Goal: Use online tool/utility: Utilize a website feature to perform a specific function

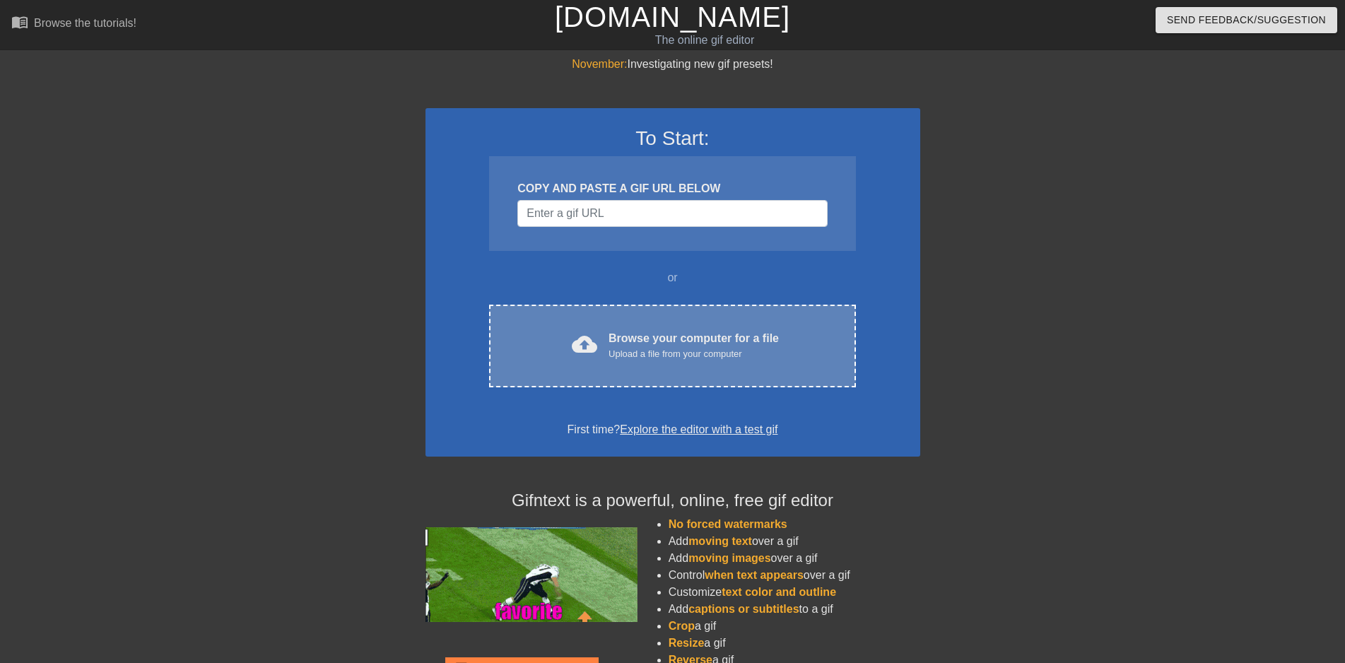
click at [678, 325] on div "cloud_upload Browse your computer for a file Upload a file from your computer C…" at bounding box center [672, 346] width 366 height 83
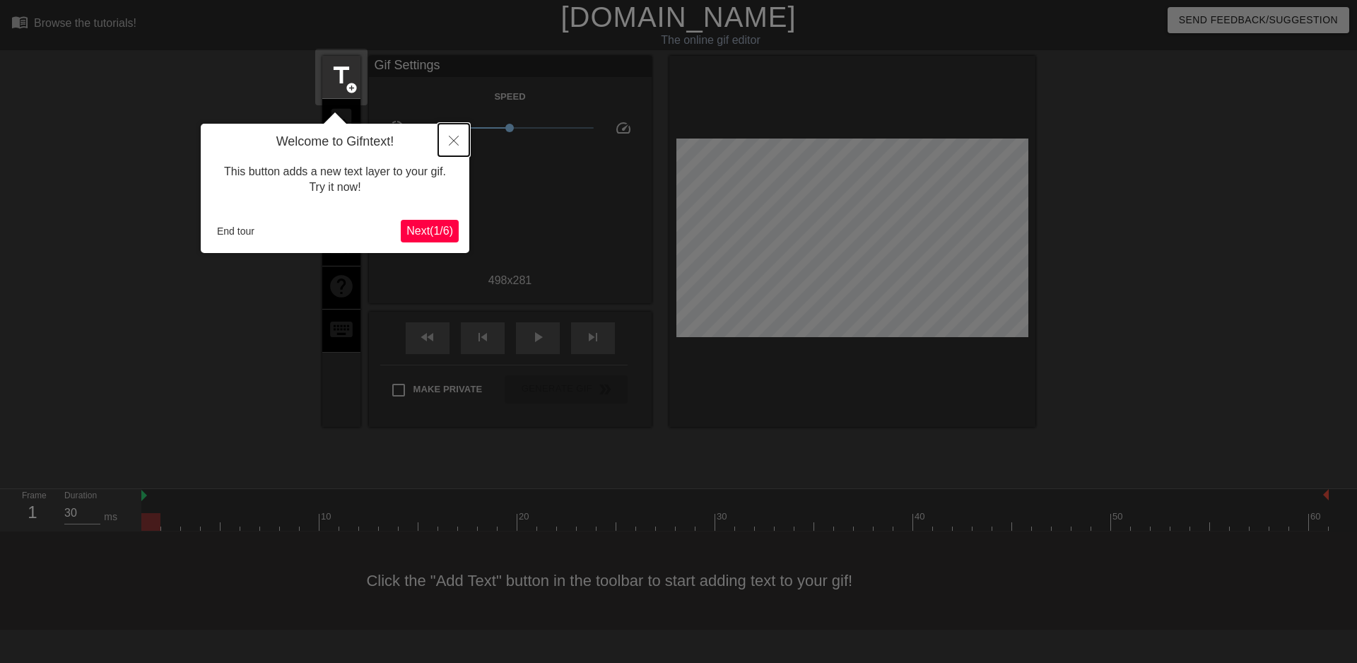
click at [456, 144] on icon "Close" at bounding box center [454, 141] width 10 height 10
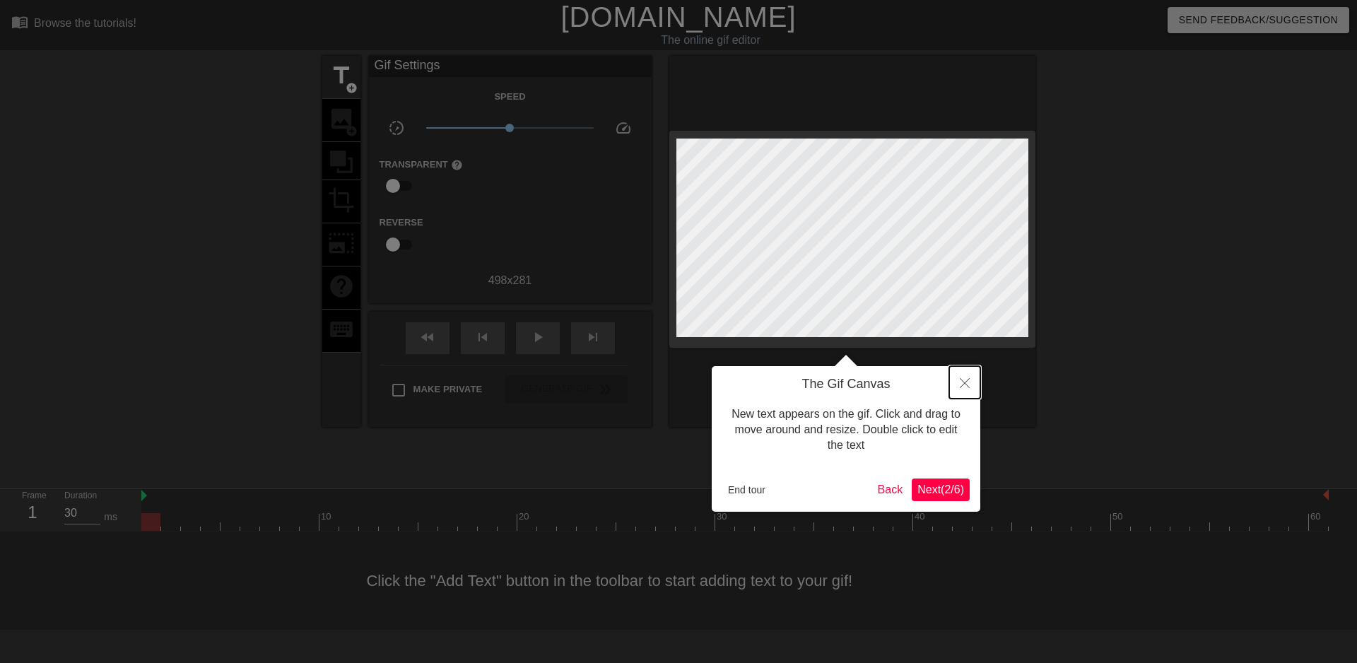
click at [963, 388] on icon "Close" at bounding box center [965, 383] width 10 height 10
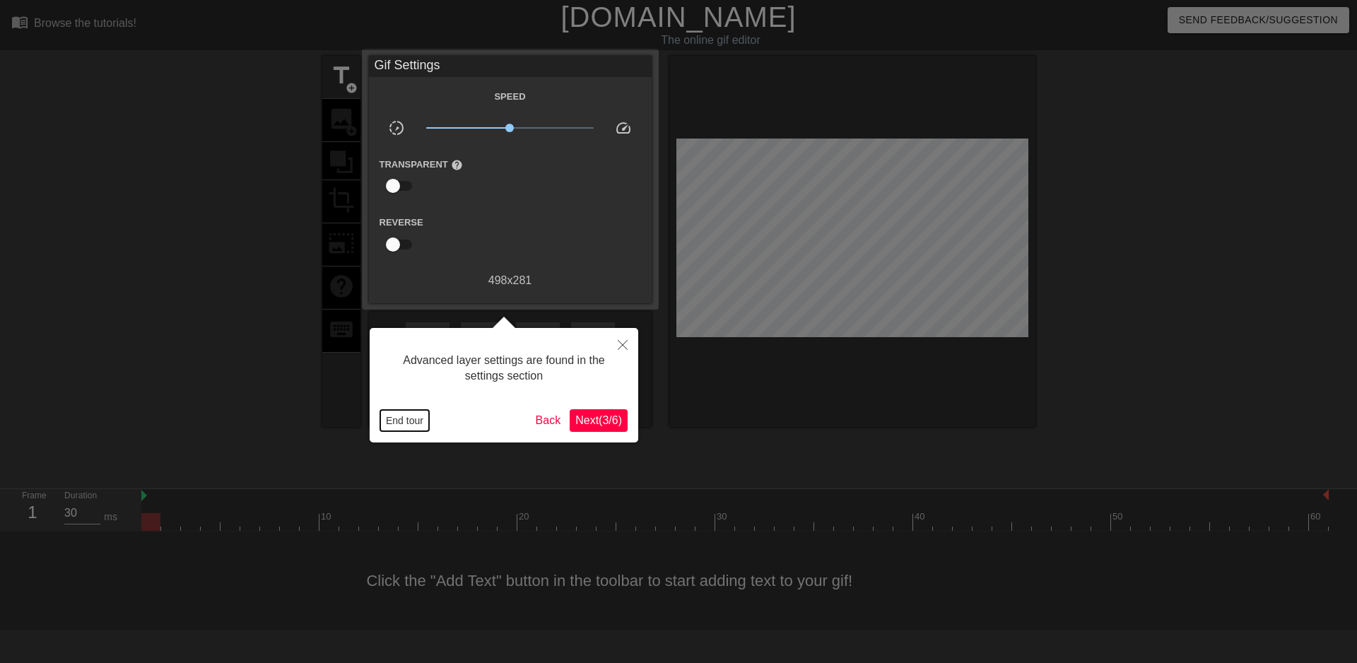
click at [399, 425] on button "End tour" at bounding box center [404, 420] width 49 height 21
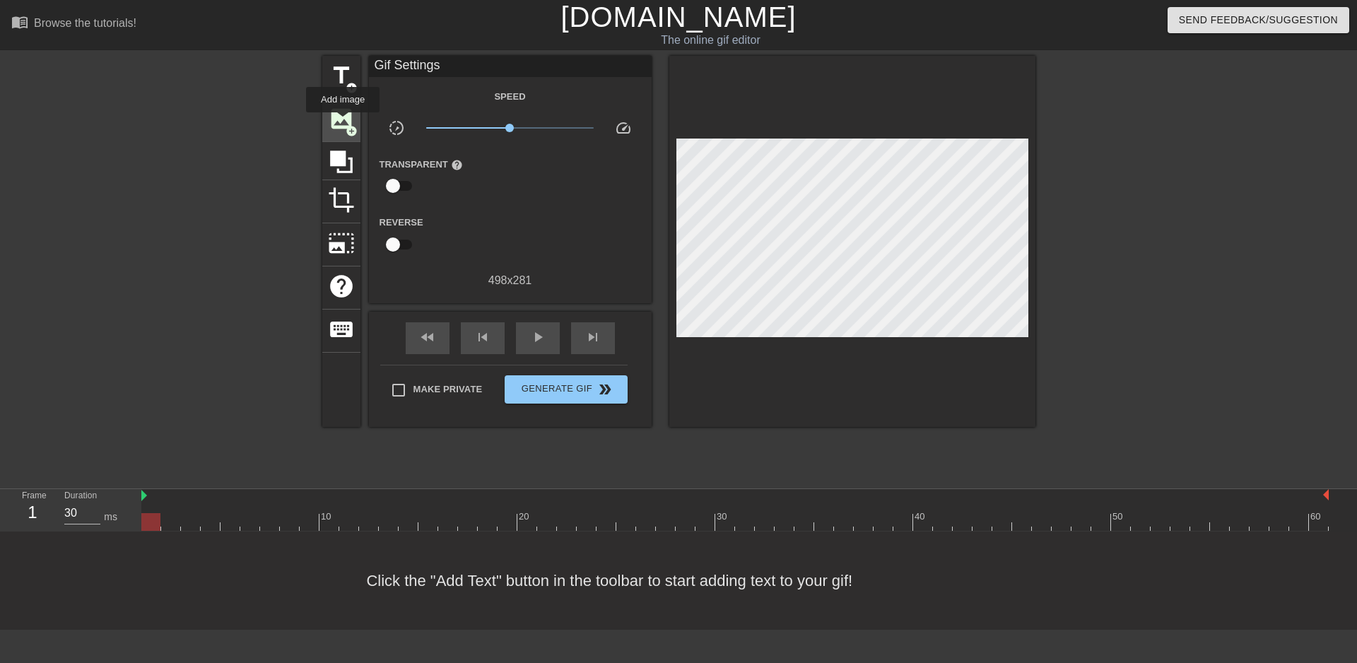
click at [343, 122] on span "image" at bounding box center [341, 118] width 27 height 27
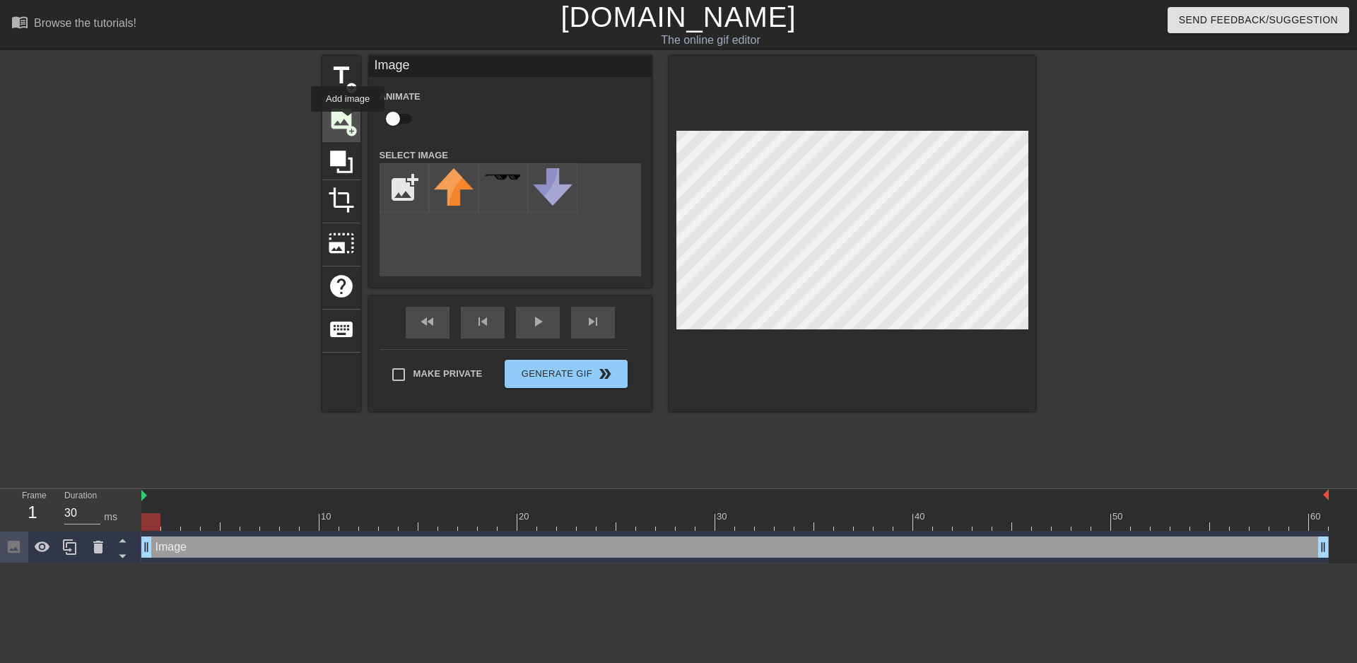
click at [348, 122] on span "image" at bounding box center [341, 118] width 27 height 27
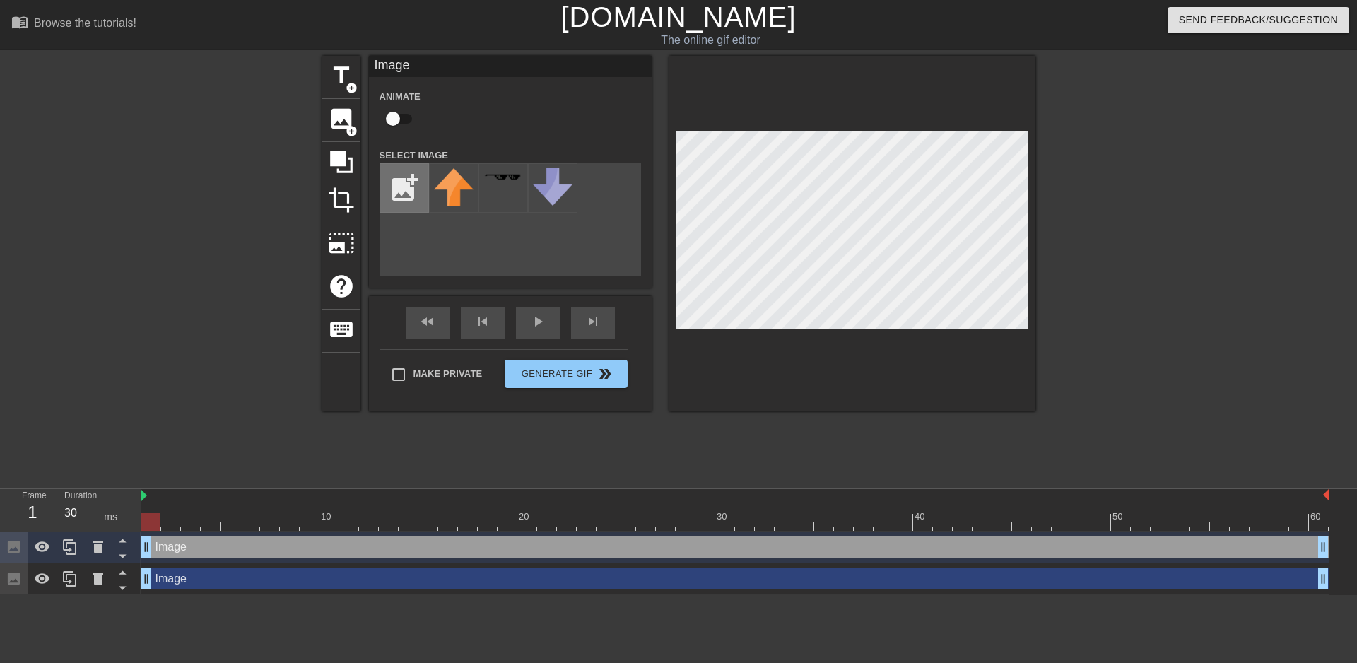
click at [396, 187] on input "file" at bounding box center [404, 188] width 48 height 48
type input "C:\fakepath\Two_TPOT_3_Ending.webp"
click at [462, 203] on img at bounding box center [454, 187] width 40 height 39
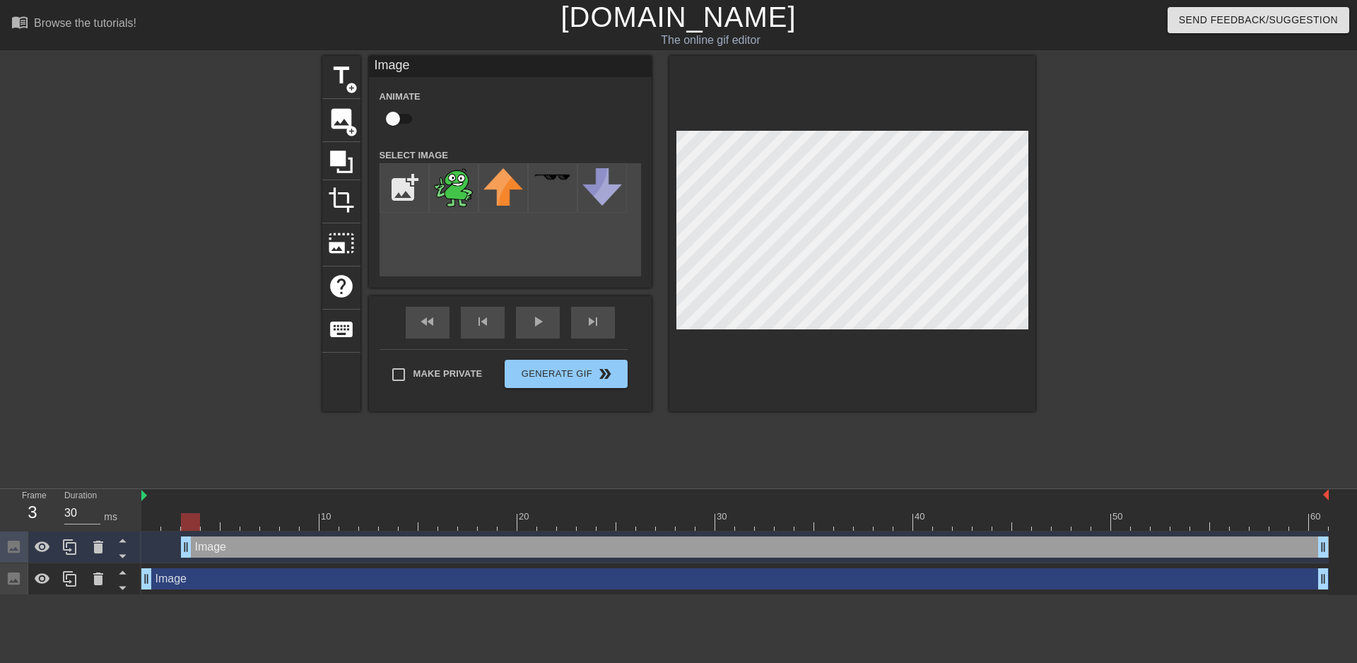
drag, startPoint x: 148, startPoint y: 551, endPoint x: 182, endPoint y: 555, distance: 34.9
click at [182, 555] on div "Image drag_handle drag_handle" at bounding box center [755, 547] width 1148 height 21
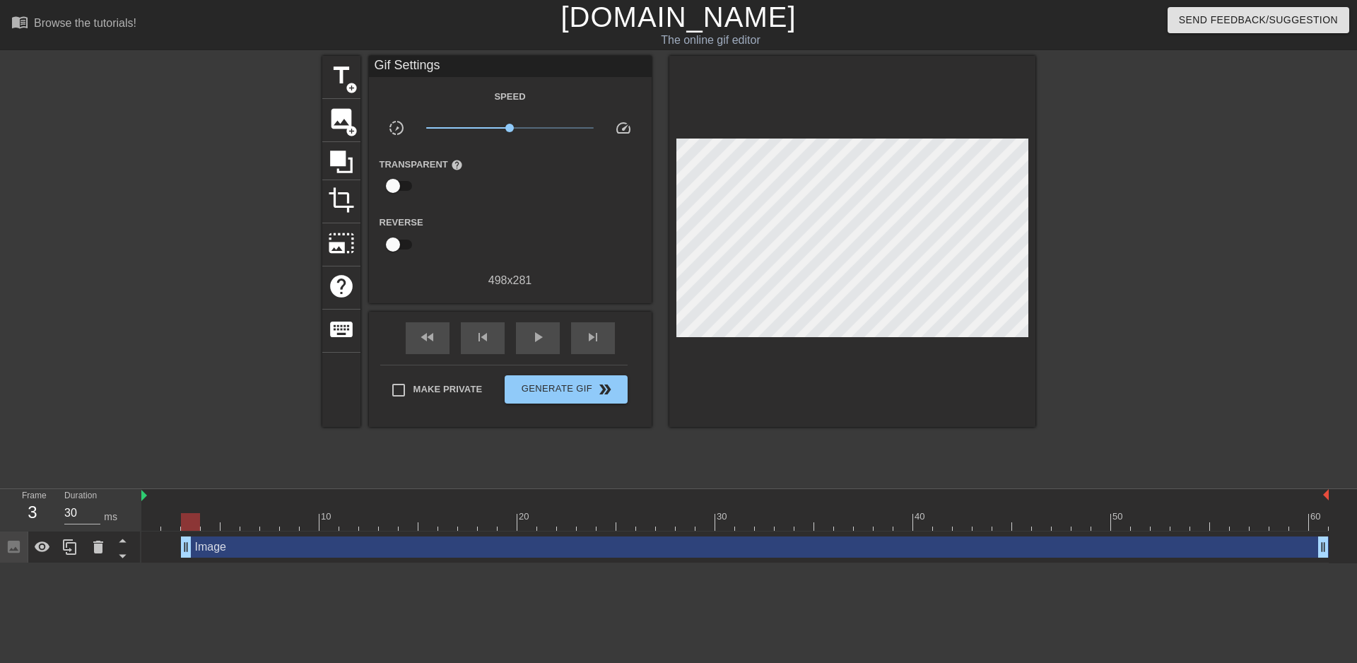
click at [177, 550] on div "Image drag_handle drag_handle" at bounding box center [735, 547] width 1188 height 21
click at [203, 554] on div "Image drag_handle drag_handle" at bounding box center [755, 547] width 1148 height 21
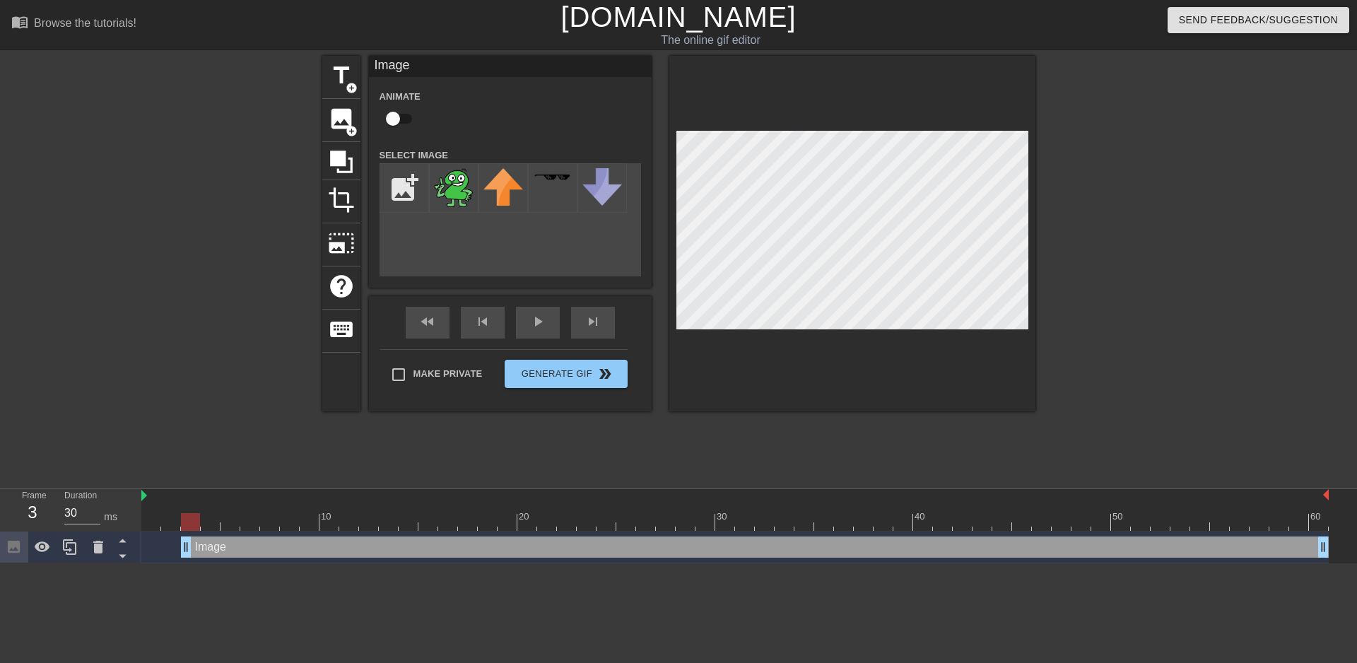
click at [861, 343] on div at bounding box center [853, 234] width 366 height 356
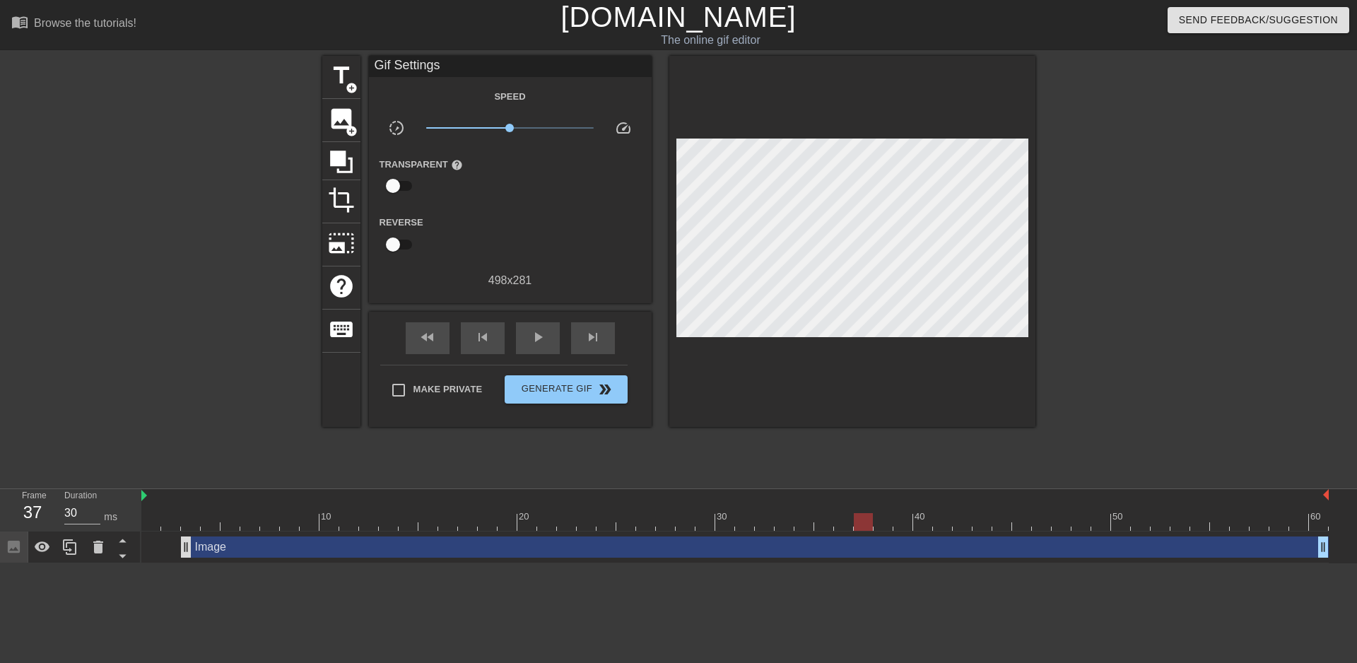
click at [192, 549] on div "Image drag_handle drag_handle" at bounding box center [755, 547] width 1148 height 21
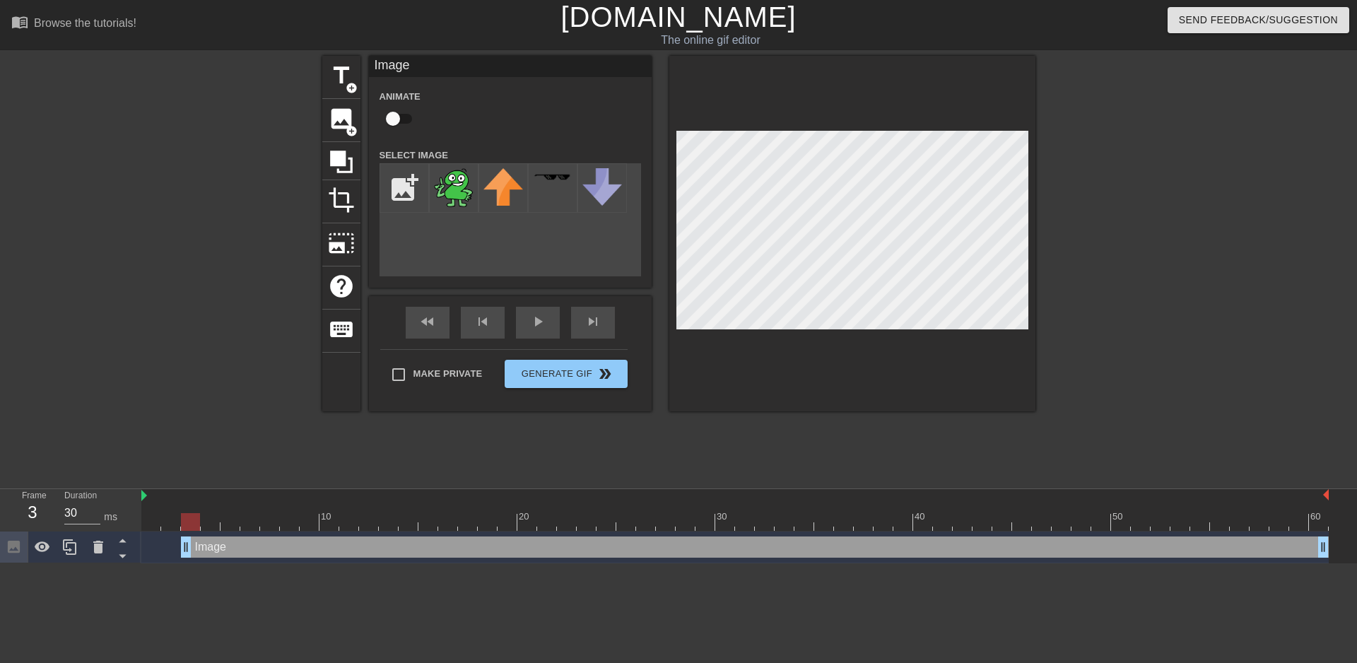
click at [186, 530] on div at bounding box center [735, 522] width 1188 height 18
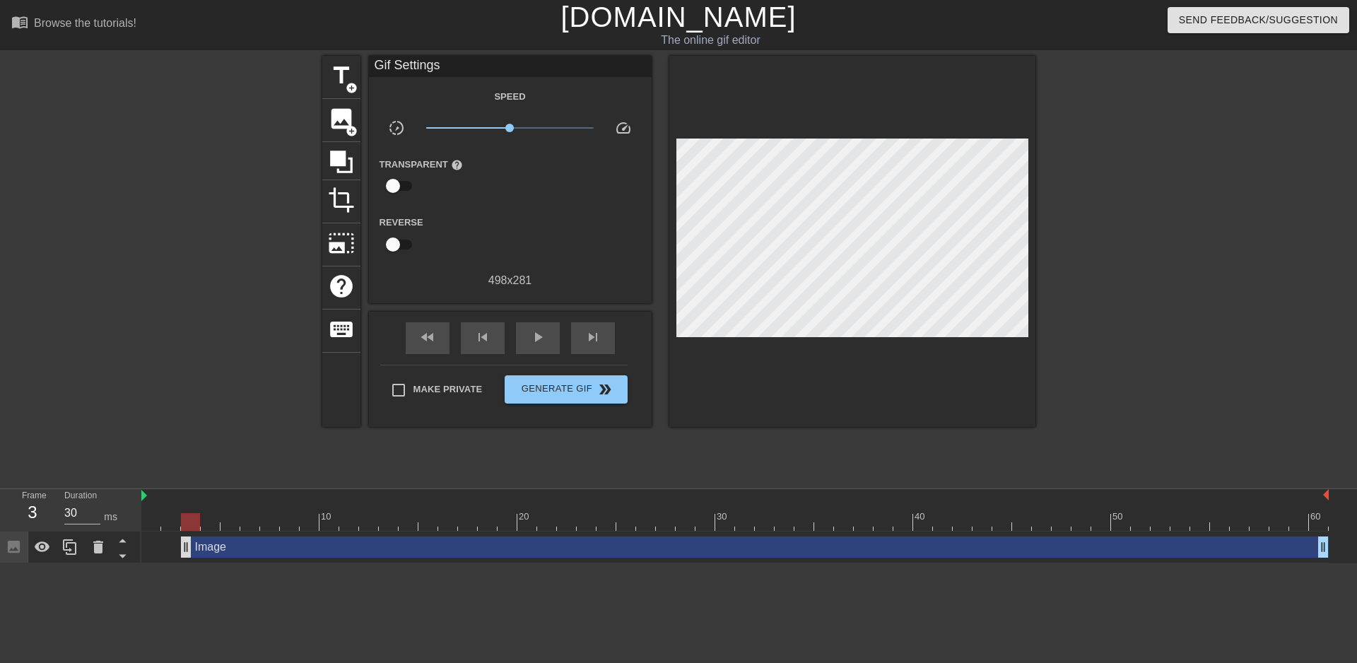
click at [184, 546] on div "Image drag_handle drag_handle" at bounding box center [755, 547] width 1148 height 21
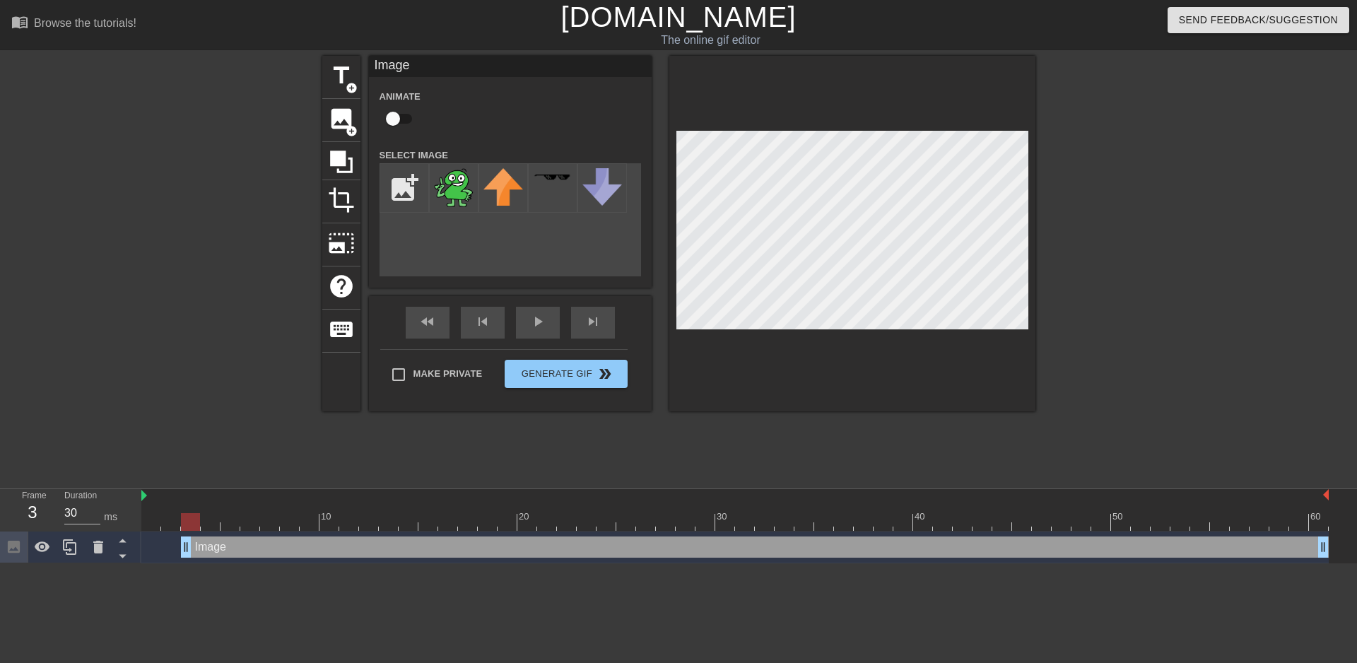
drag, startPoint x: 503, startPoint y: 528, endPoint x: 513, endPoint y: 529, distance: 9.9
click at [503, 529] on div at bounding box center [735, 522] width 1188 height 18
click at [949, 527] on div at bounding box center [735, 522] width 1188 height 18
click at [1028, 524] on div at bounding box center [735, 522] width 1188 height 18
click at [925, 523] on div at bounding box center [735, 522] width 1188 height 18
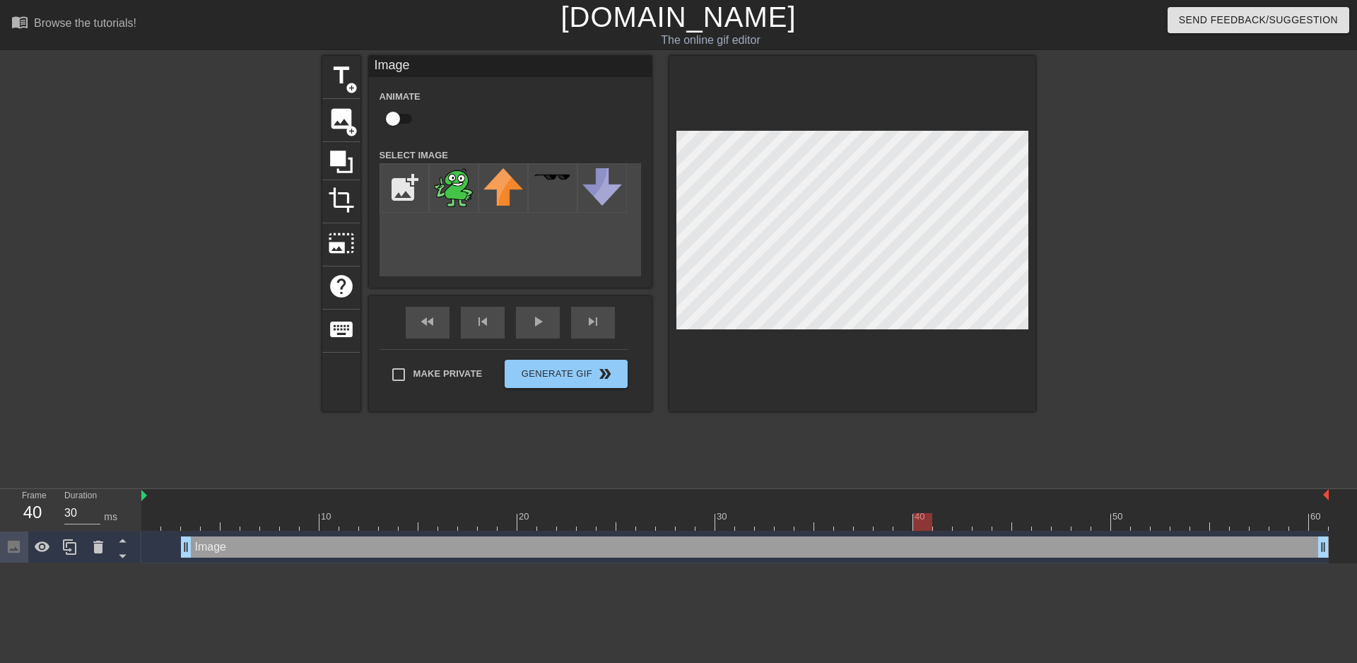
click at [874, 520] on div at bounding box center [735, 522] width 1188 height 18
click at [819, 523] on div at bounding box center [735, 522] width 1188 height 18
click at [773, 525] on div at bounding box center [735, 522] width 1188 height 18
click at [760, 527] on div at bounding box center [764, 522] width 19 height 18
click at [672, 532] on div "10 20 30 40 50 60 Image drag_handle drag_handle" at bounding box center [749, 526] width 1216 height 74
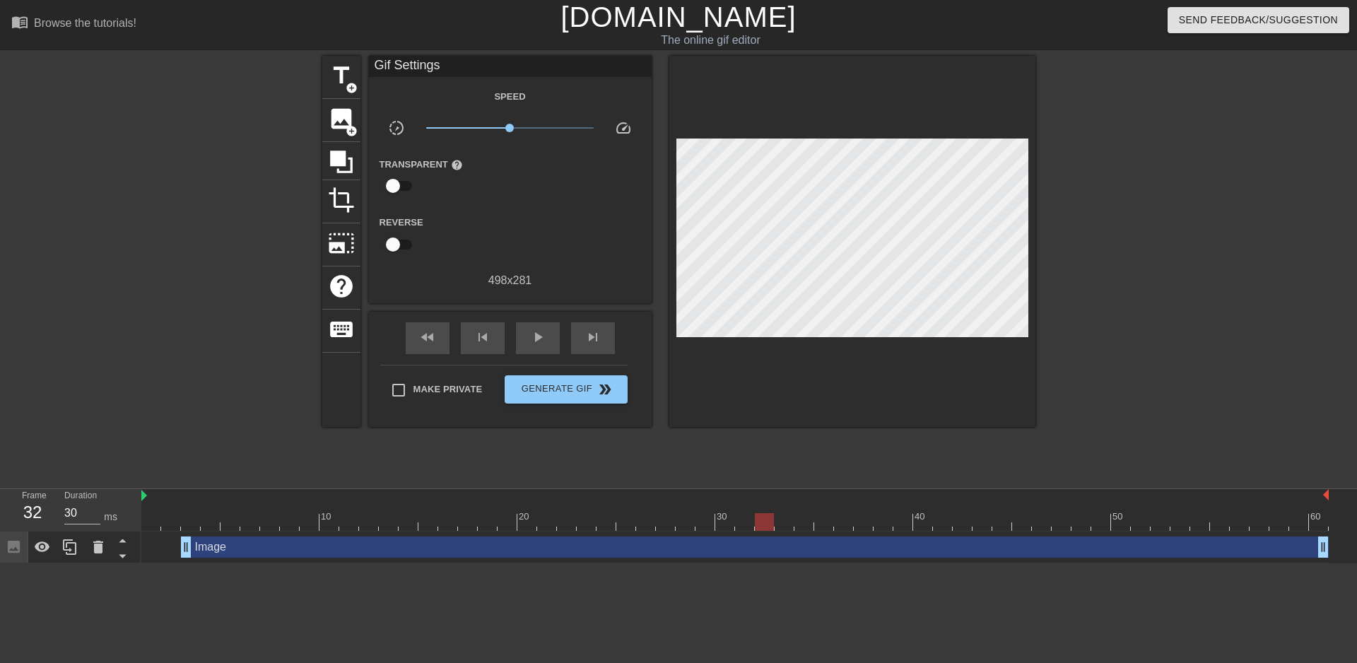
click at [674, 532] on div "Image drag_handle drag_handle" at bounding box center [735, 548] width 1188 height 32
click at [721, 535] on div "Image drag_handle drag_handle" at bounding box center [735, 548] width 1188 height 32
click at [706, 530] on div at bounding box center [735, 522] width 1188 height 18
click at [706, 528] on div at bounding box center [705, 522] width 19 height 18
click at [729, 522] on div at bounding box center [735, 522] width 1188 height 18
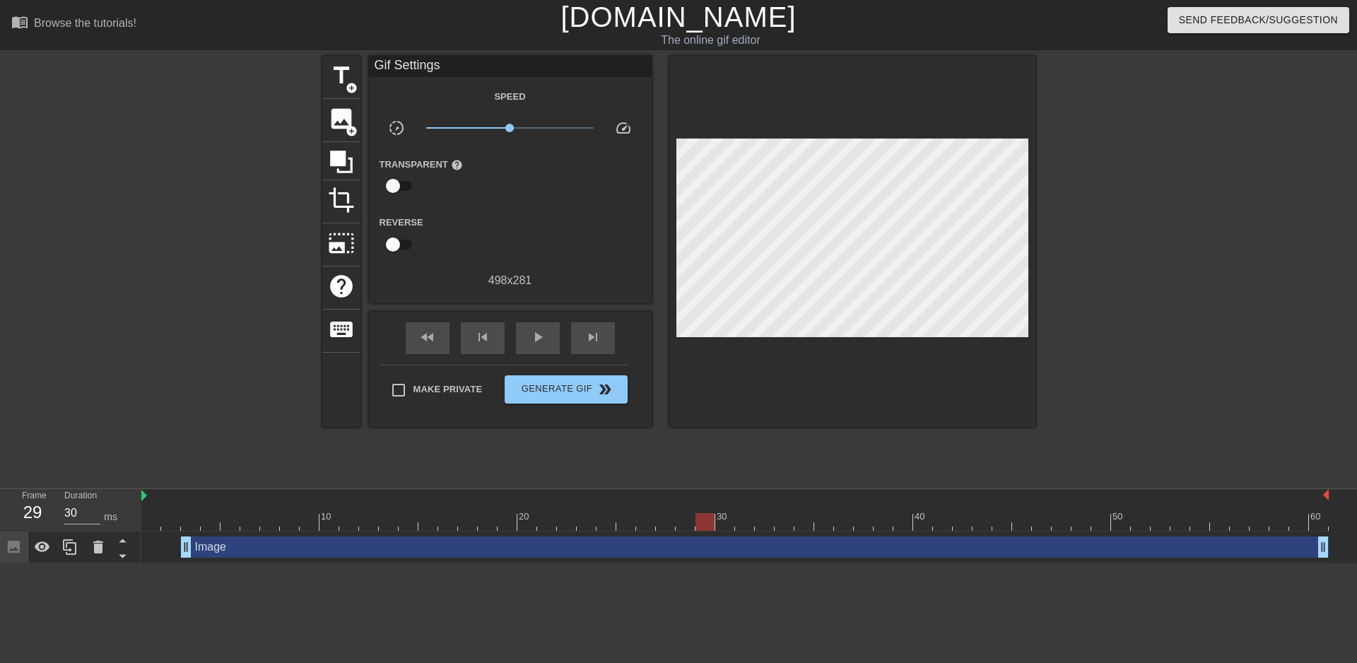
click at [707, 525] on div at bounding box center [735, 522] width 1188 height 18
click at [727, 526] on div at bounding box center [735, 522] width 1188 height 18
click at [728, 549] on div "Image drag_handle drag_handle" at bounding box center [755, 547] width 1148 height 21
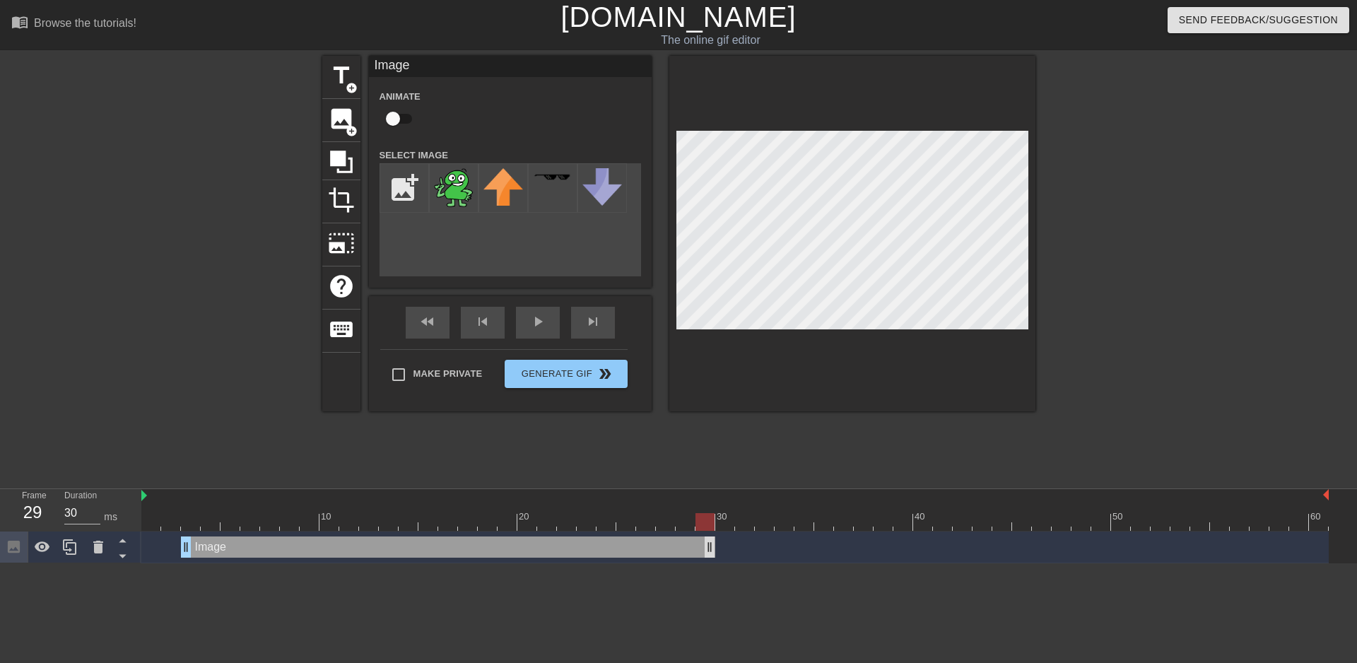
drag, startPoint x: 1321, startPoint y: 549, endPoint x: 713, endPoint y: 549, distance: 607.3
click at [714, 551] on div "Image drag_handle drag_handle" at bounding box center [448, 547] width 534 height 21
click at [715, 518] on div at bounding box center [735, 522] width 1188 height 18
click at [702, 518] on div at bounding box center [735, 522] width 1188 height 18
click at [595, 511] on div at bounding box center [587, 512] width 20 height 18
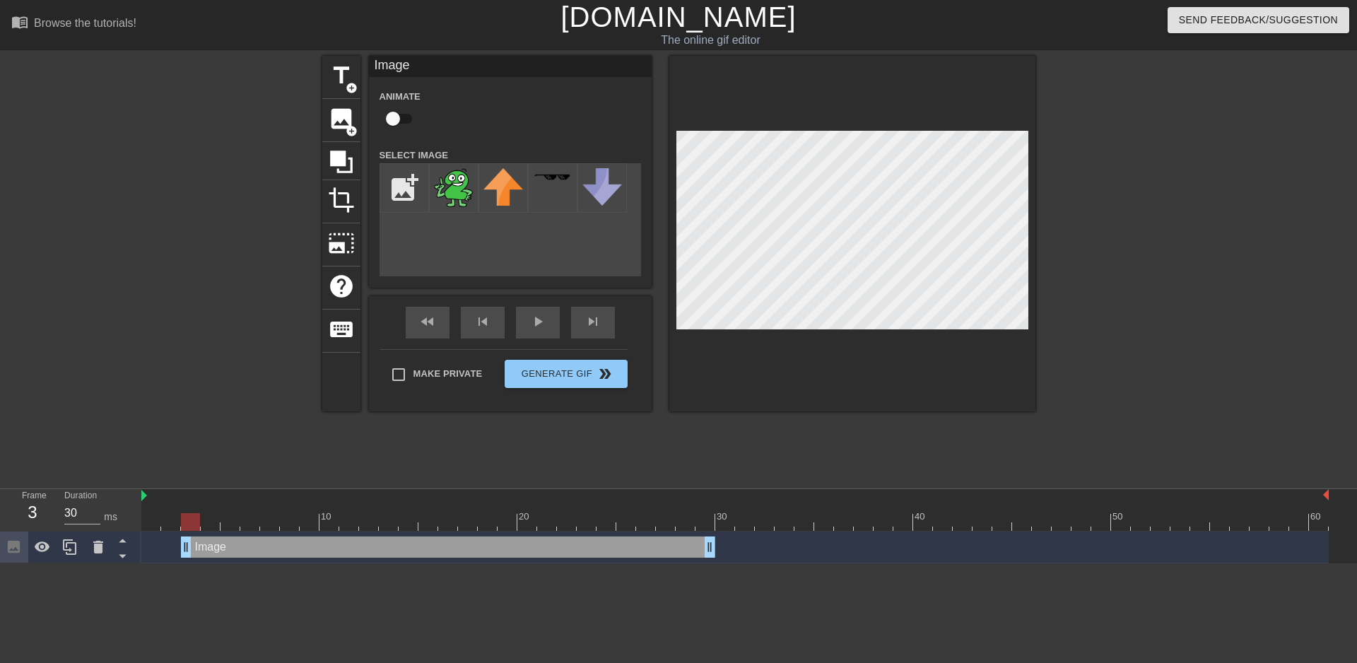
click at [194, 522] on div at bounding box center [735, 522] width 1188 height 18
type input "30"
click at [198, 525] on div at bounding box center [735, 522] width 1188 height 18
click at [186, 549] on div "Image drag_handle drag_handle" at bounding box center [448, 547] width 534 height 21
click at [578, 373] on div "Make Private Generate Gif double_arrow" at bounding box center [503, 377] width 247 height 56
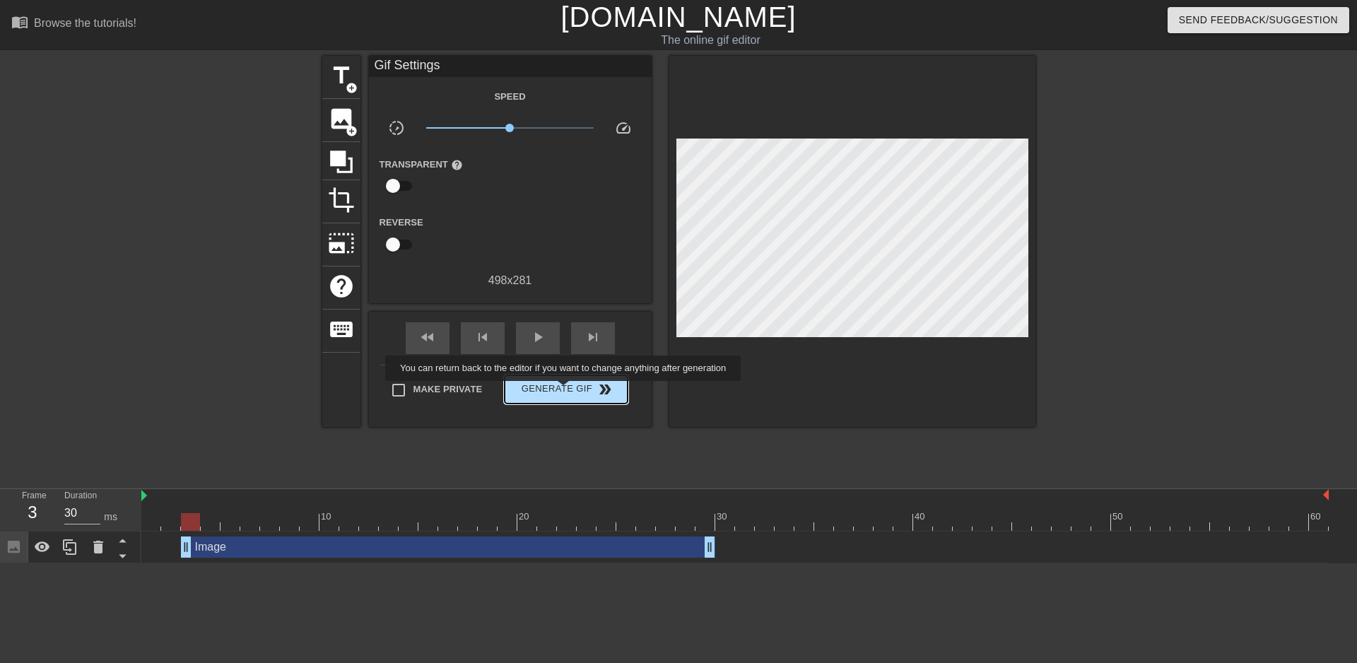
click at [564, 392] on span "Generate Gif double_arrow" at bounding box center [565, 389] width 111 height 17
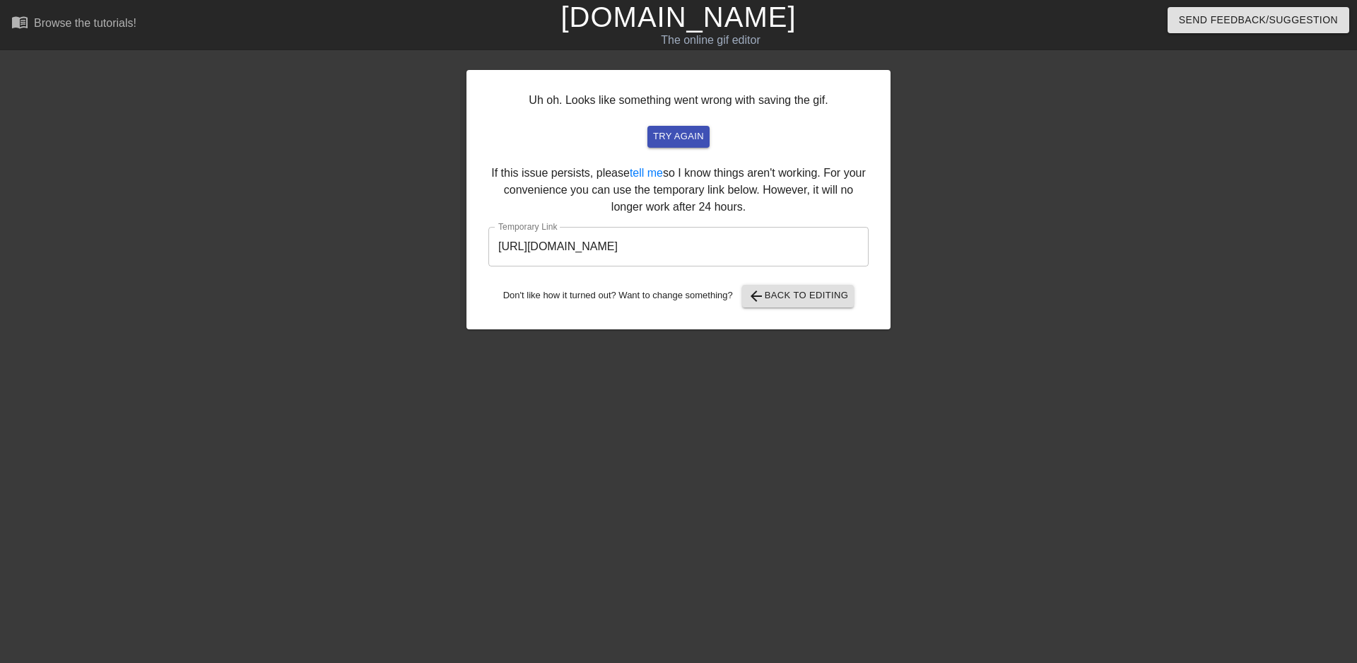
click at [767, 245] on input "[URL][DOMAIN_NAME]" at bounding box center [679, 247] width 380 height 40
